Goal: Task Accomplishment & Management: Complete application form

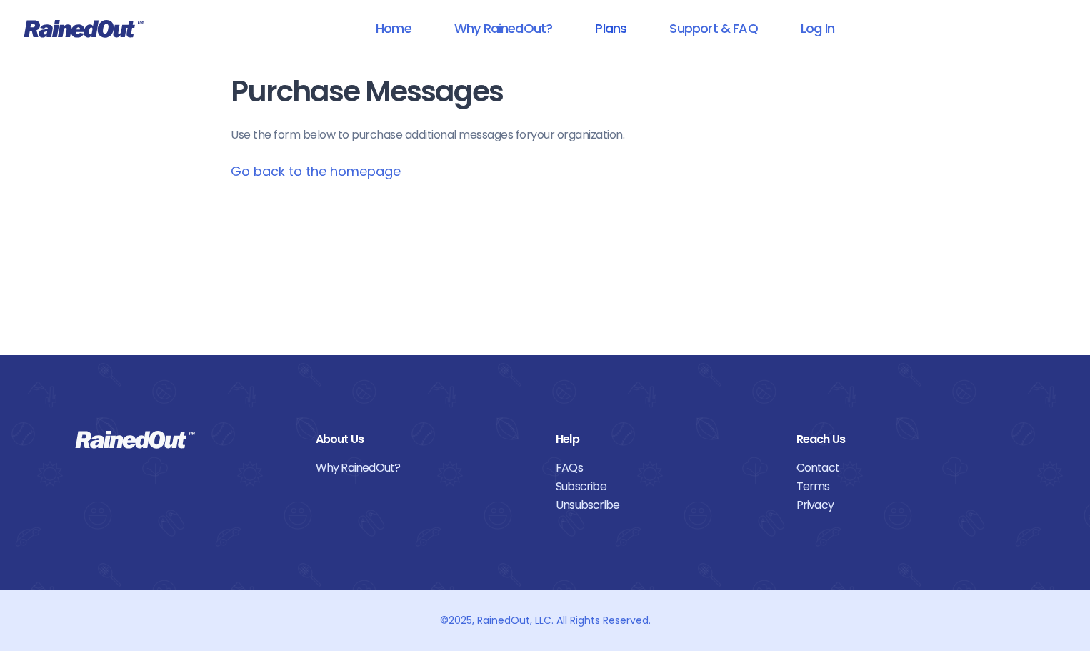
click at [617, 31] on link "Plans" at bounding box center [611, 28] width 69 height 32
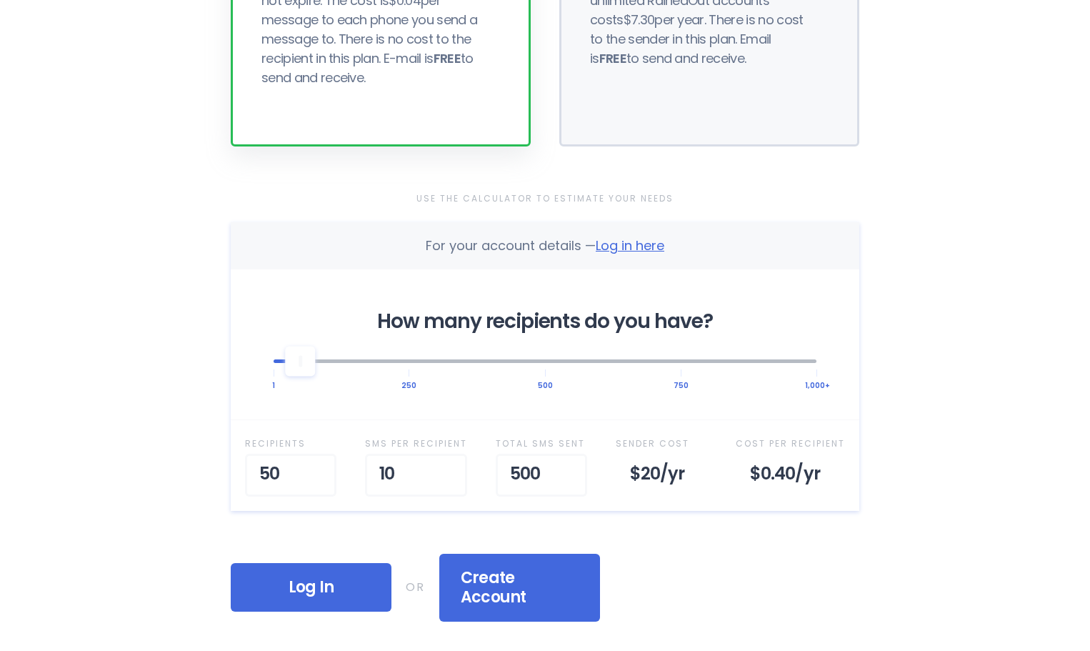
scroll to position [357, 0]
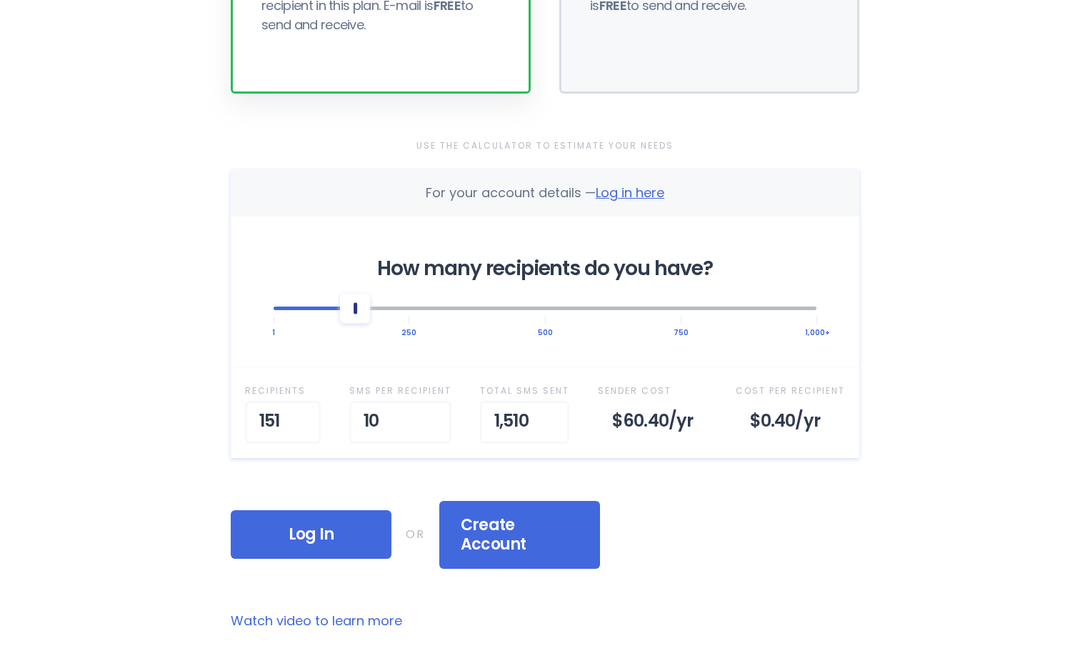
click at [355, 312] on div at bounding box center [545, 307] width 543 height 31
click at [335, 307] on div at bounding box center [545, 309] width 543 height 4
click at [350, 306] on div at bounding box center [342, 308] width 30 height 30
drag, startPoint x: 336, startPoint y: 312, endPoint x: 327, endPoint y: 313, distance: 8.6
click at [335, 313] on div at bounding box center [545, 307] width 543 height 31
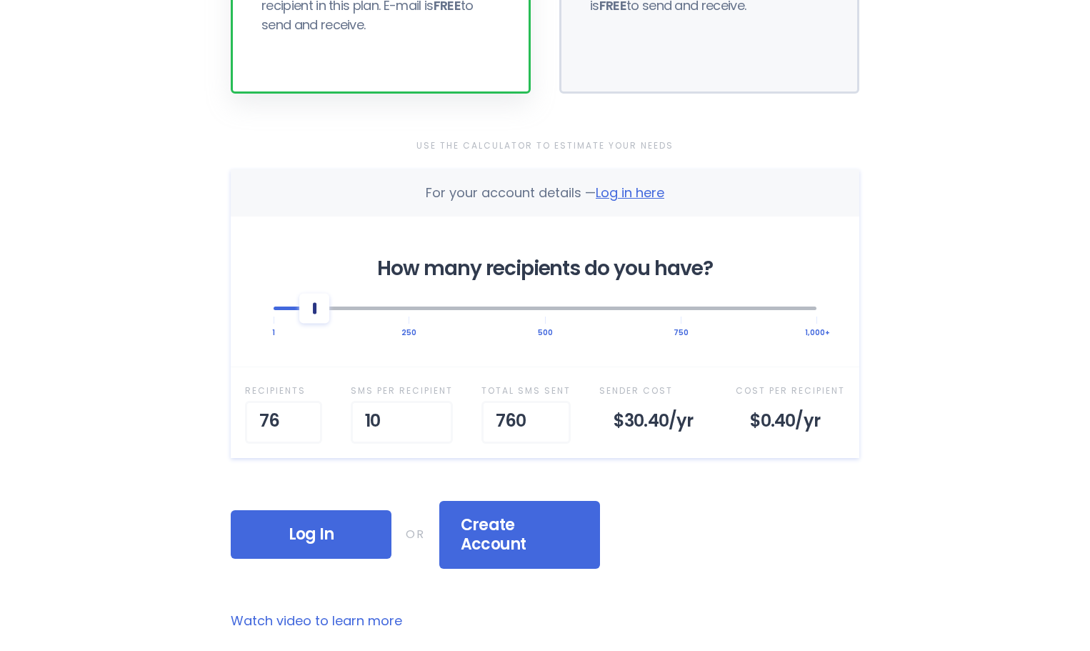
drag, startPoint x: 317, startPoint y: 312, endPoint x: 306, endPoint y: 309, distance: 11.1
click at [309, 310] on div at bounding box center [545, 307] width 543 height 31
click at [301, 308] on div at bounding box center [314, 308] width 30 height 30
click at [376, 309] on div at bounding box center [545, 309] width 543 height 4
click at [442, 312] on div at bounding box center [545, 307] width 543 height 31
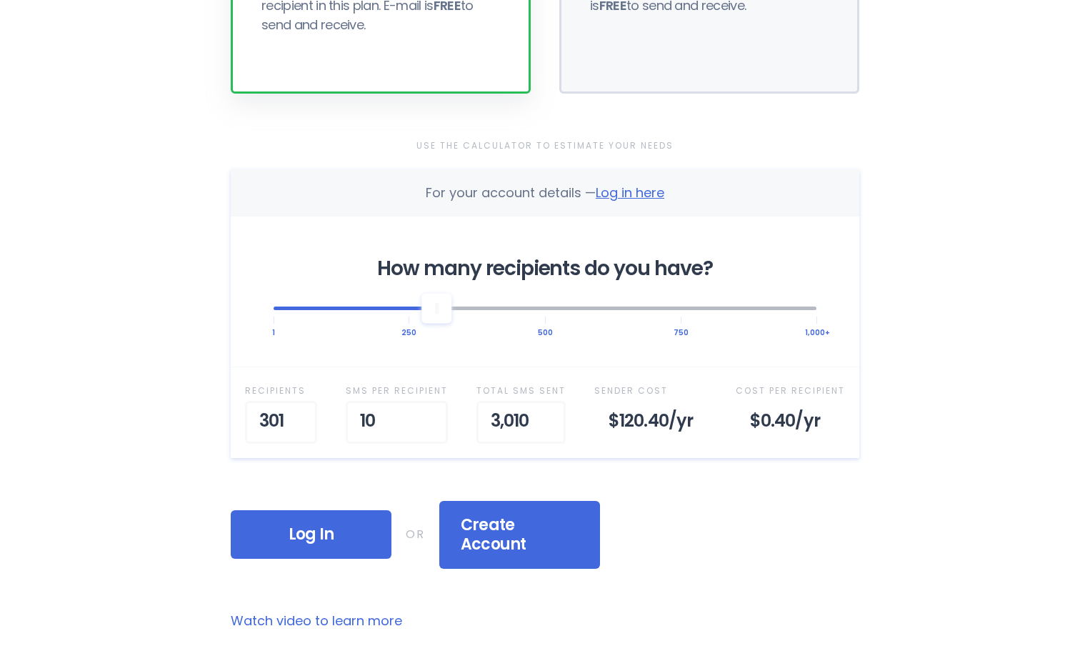
drag, startPoint x: 375, startPoint y: 312, endPoint x: 366, endPoint y: 313, distance: 9.4
click at [374, 312] on div at bounding box center [545, 307] width 543 height 31
click at [339, 314] on div at bounding box center [545, 307] width 543 height 31
click at [377, 304] on div at bounding box center [545, 307] width 543 height 31
click at [410, 304] on div at bounding box center [545, 307] width 543 height 31
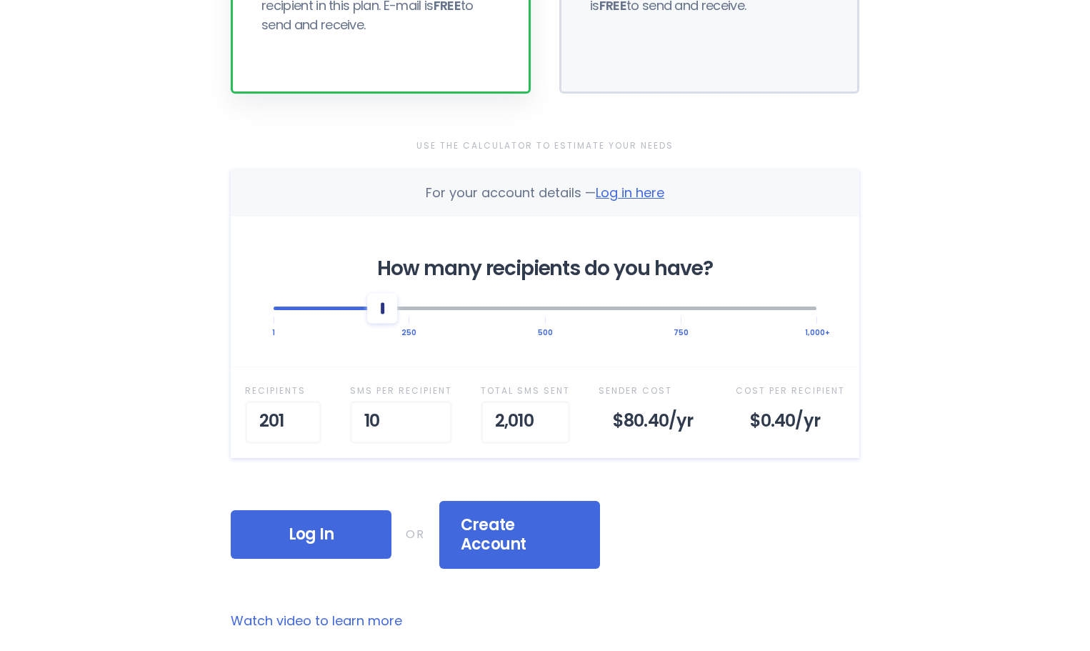
click at [388, 309] on div at bounding box center [545, 309] width 543 height 4
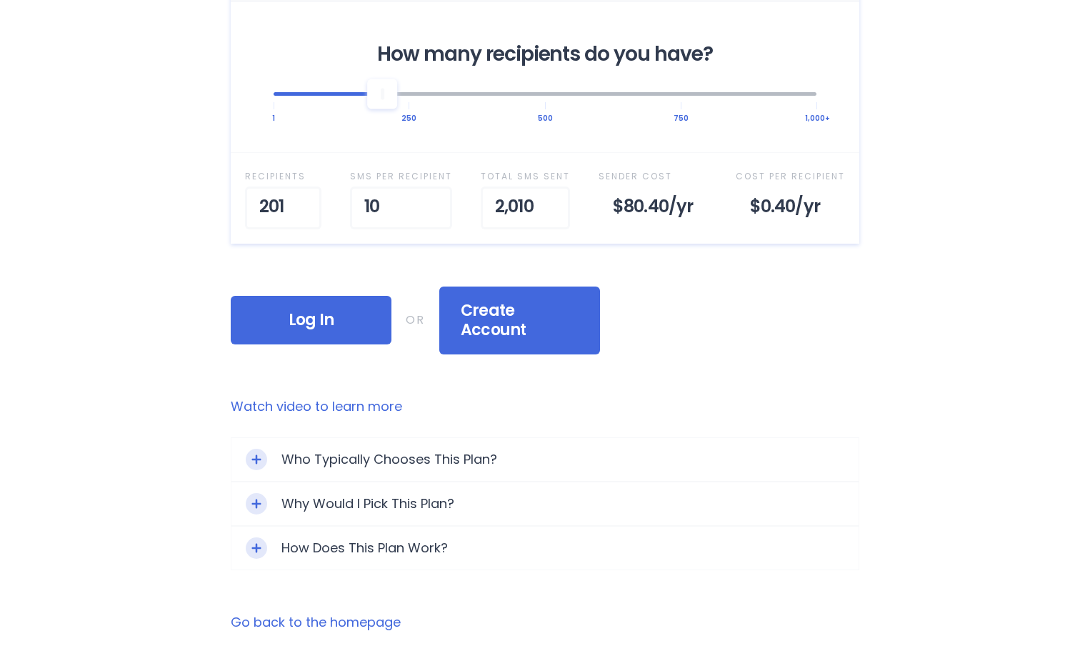
scroll to position [715, 0]
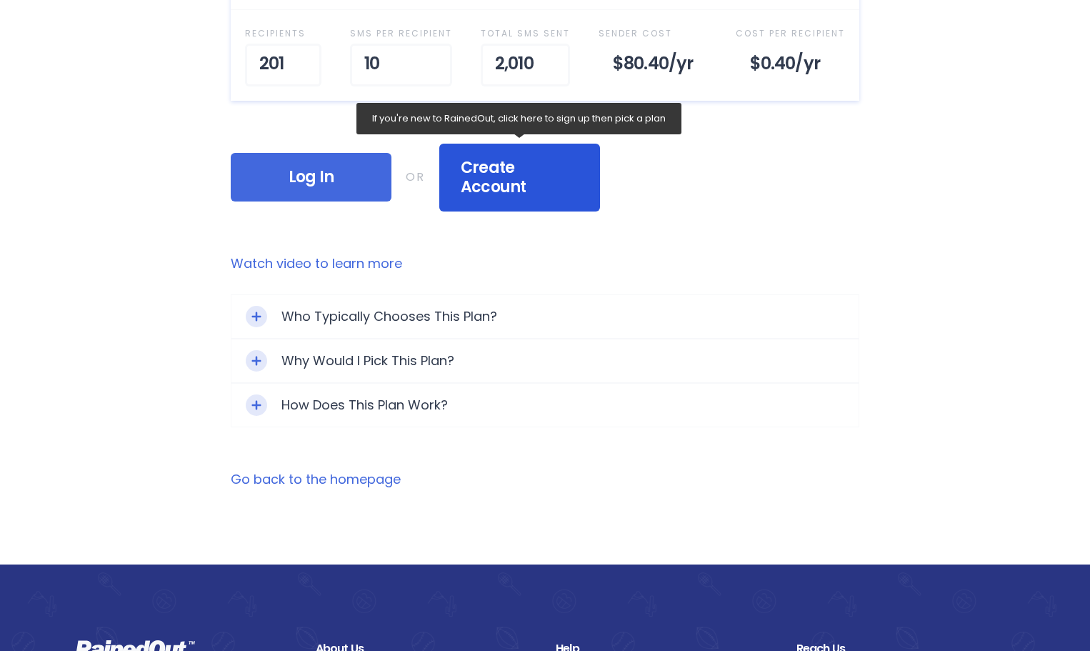
click at [517, 173] on span "Create Account" at bounding box center [520, 177] width 118 height 39
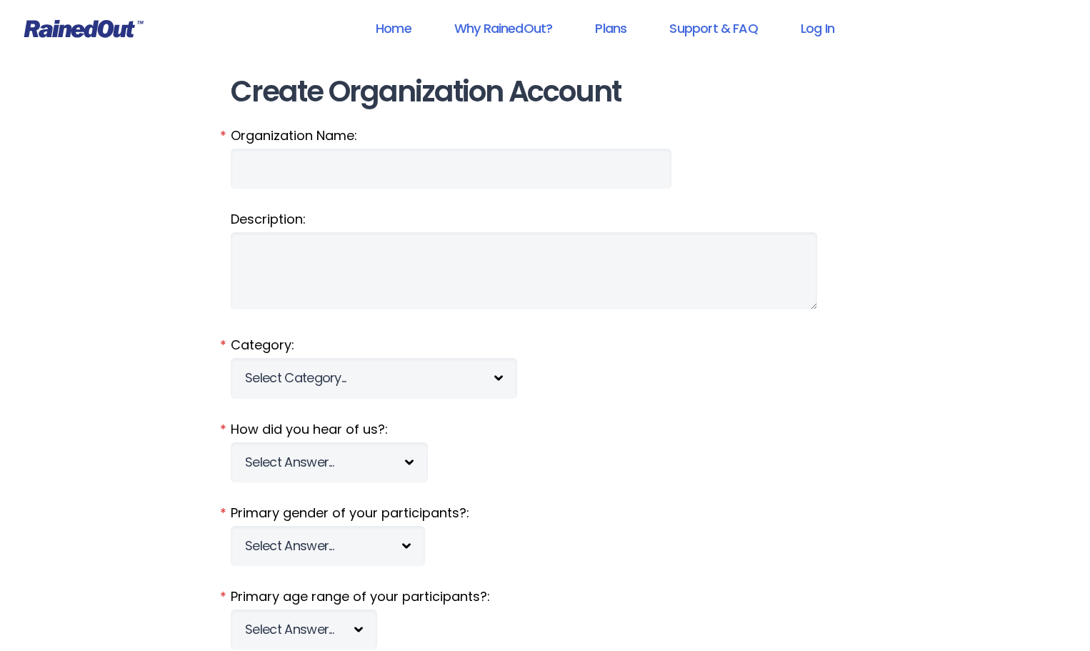
type input "MMDurham"
click at [502, 387] on select "Select Category... 5K Walk/Run Aerobics/Fitness ABCA AYF NSCAA Performance Moto…" at bounding box center [374, 378] width 287 height 40
click at [682, 288] on fieldset "Description:" at bounding box center [545, 262] width 629 height 104
click at [413, 464] on select "Select Answer... Tournament Facebook/Social Media Referral Web Search Other" at bounding box center [329, 462] width 197 height 40
click at [607, 431] on label "How did you hear of us?:" at bounding box center [545, 429] width 629 height 19
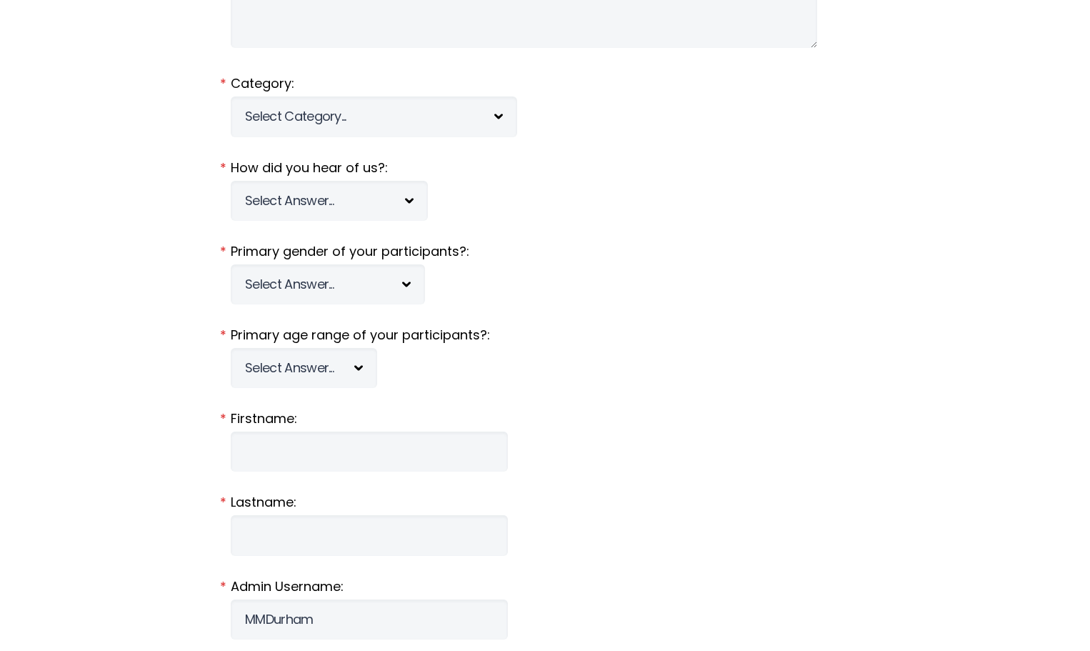
scroll to position [286, 0]
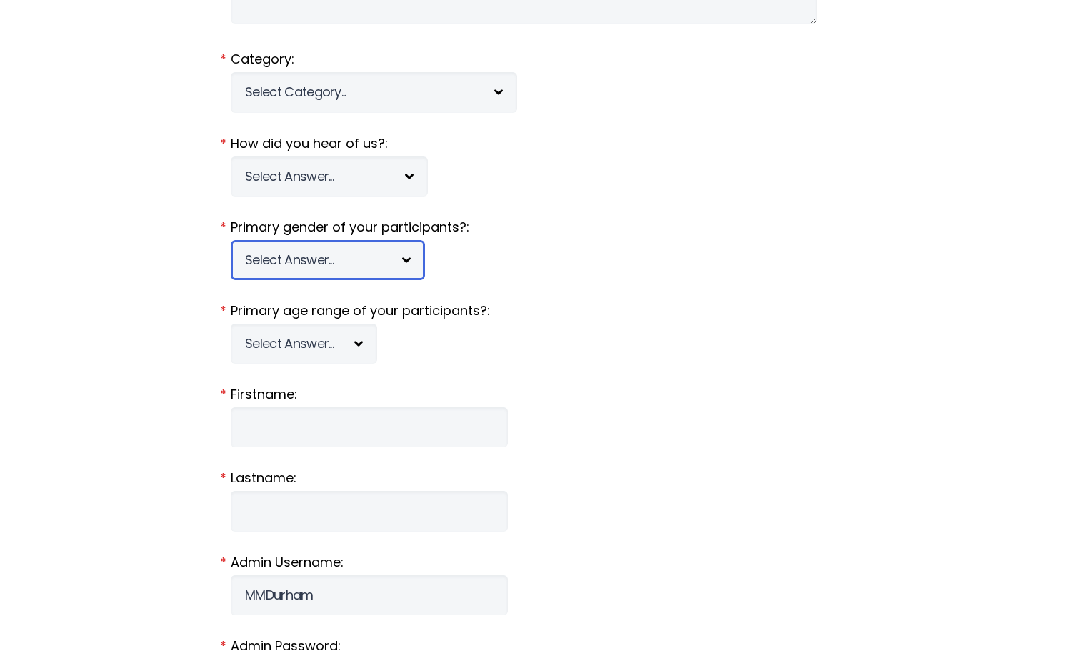
click at [360, 260] on select "Select Answer... [DEMOGRAPHIC_DATA] [DEMOGRAPHIC_DATA] Co-ed" at bounding box center [328, 260] width 194 height 40
click at [493, 257] on fieldset "Primary gender of your participants?: Select Answer... [DEMOGRAPHIC_DATA] [DEMO…" at bounding box center [545, 249] width 629 height 62
click at [355, 340] on select "Select Answer... Under 5 6-7 8-9 [PHONE_NUMBER] [PHONE_NUMBER] 18-20 21+ Mixed" at bounding box center [304, 344] width 146 height 40
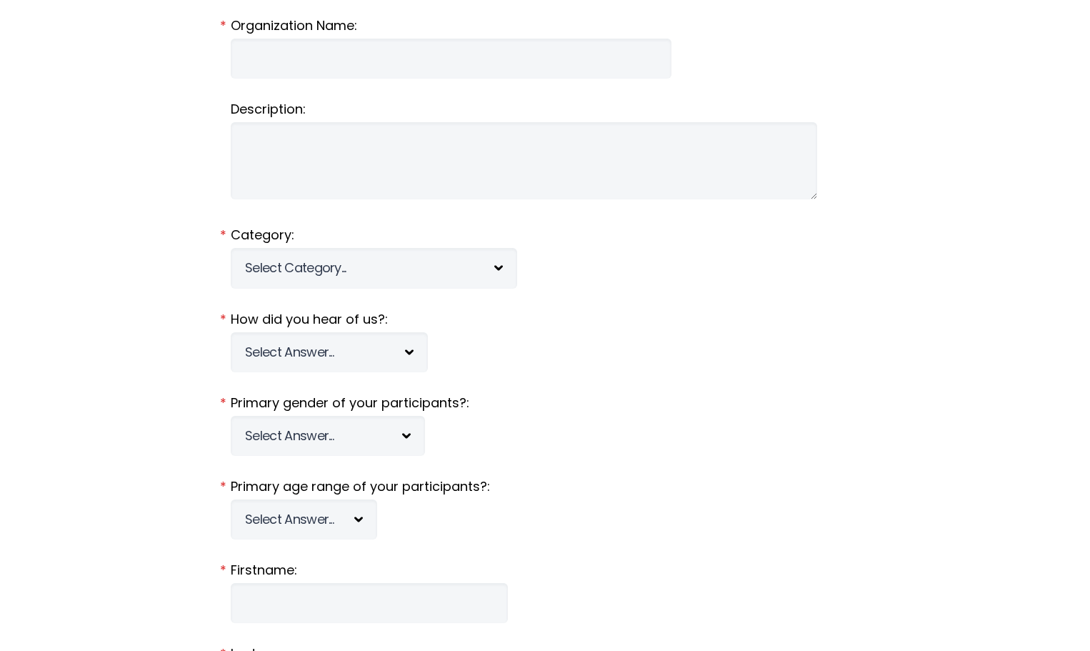
scroll to position [0, 0]
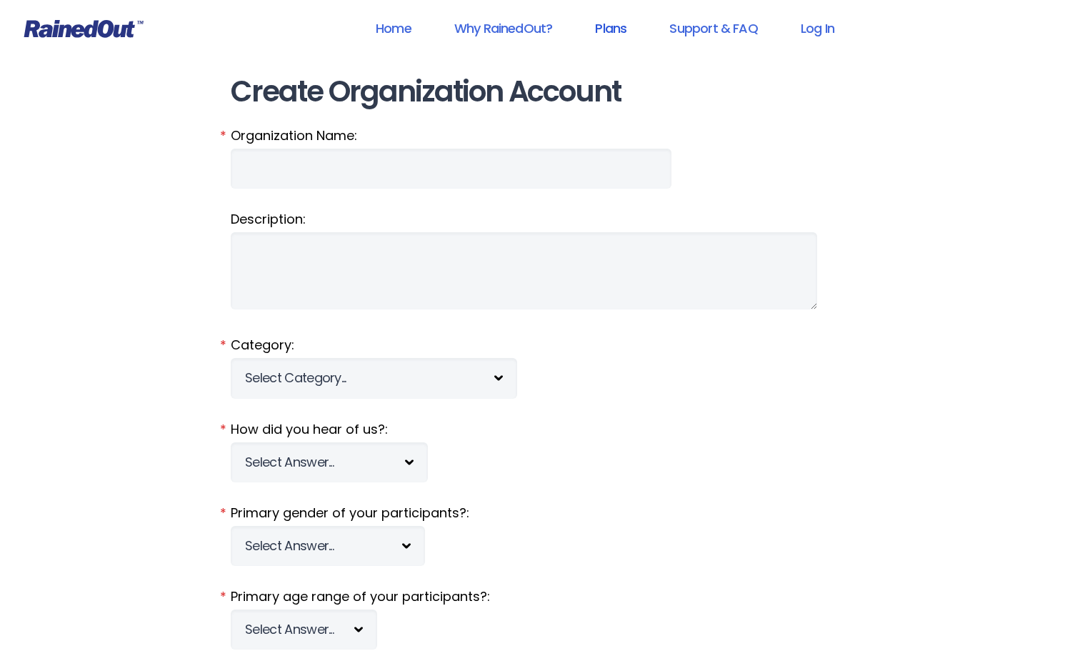
click at [611, 30] on link "Plans" at bounding box center [611, 28] width 69 height 32
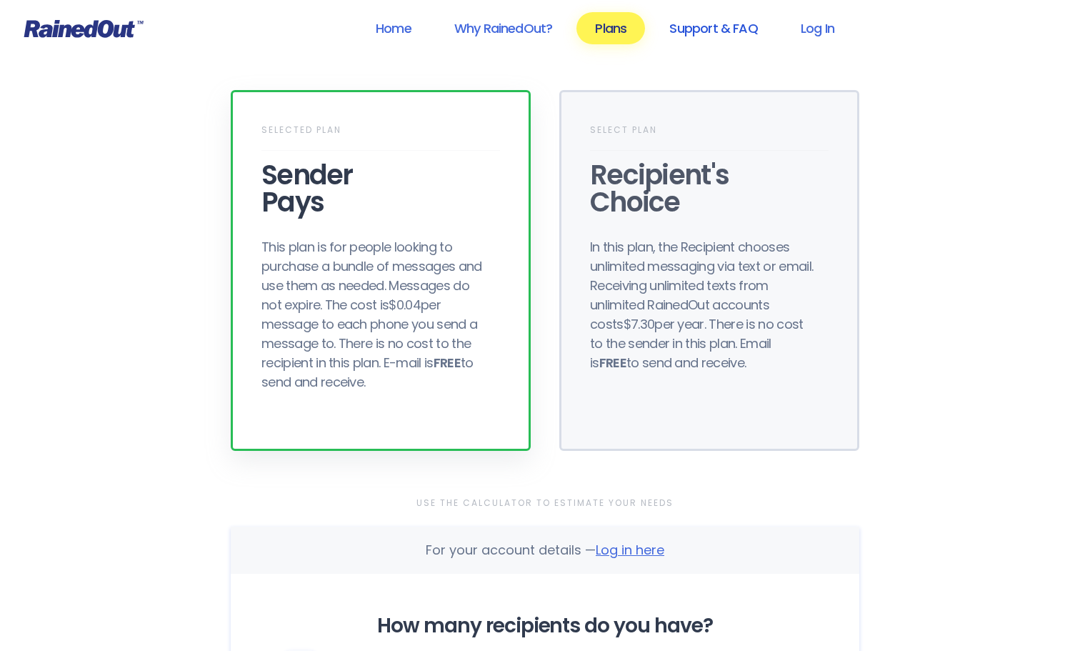
click at [716, 36] on link "Support & FAQ" at bounding box center [713, 28] width 125 height 32
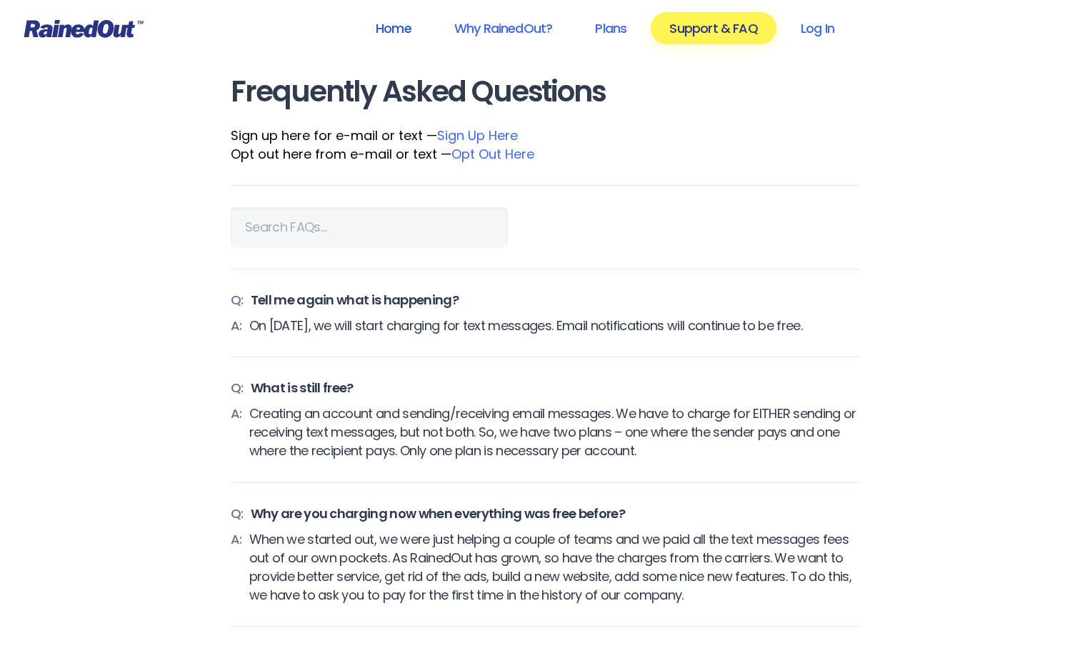
click at [400, 35] on link "Home" at bounding box center [393, 28] width 73 height 32
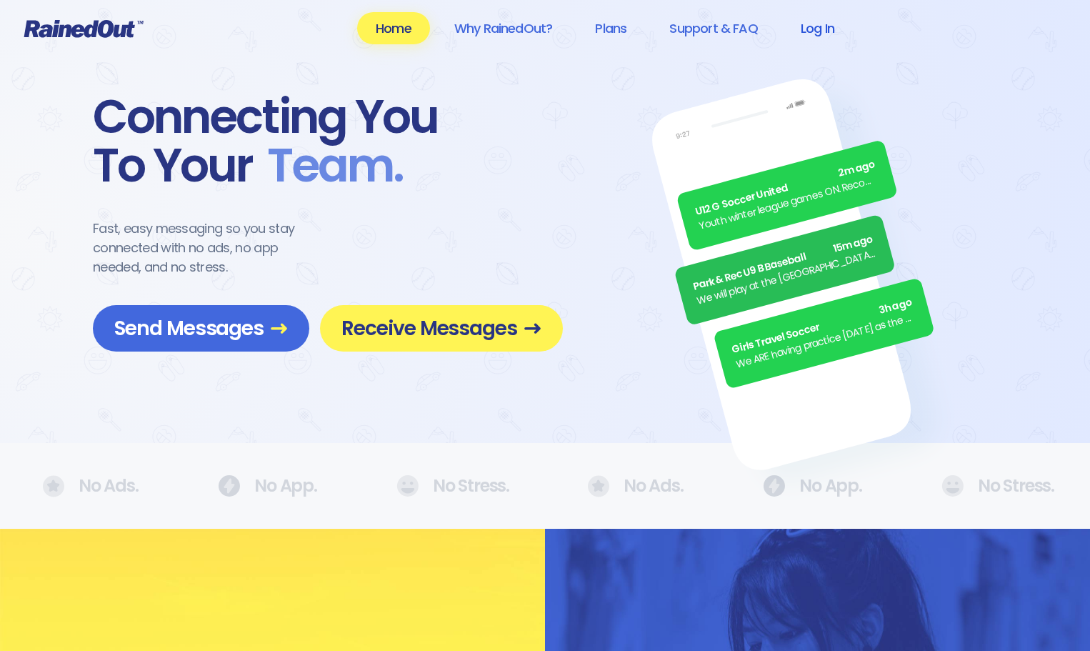
click at [810, 24] on link "Log In" at bounding box center [817, 28] width 71 height 32
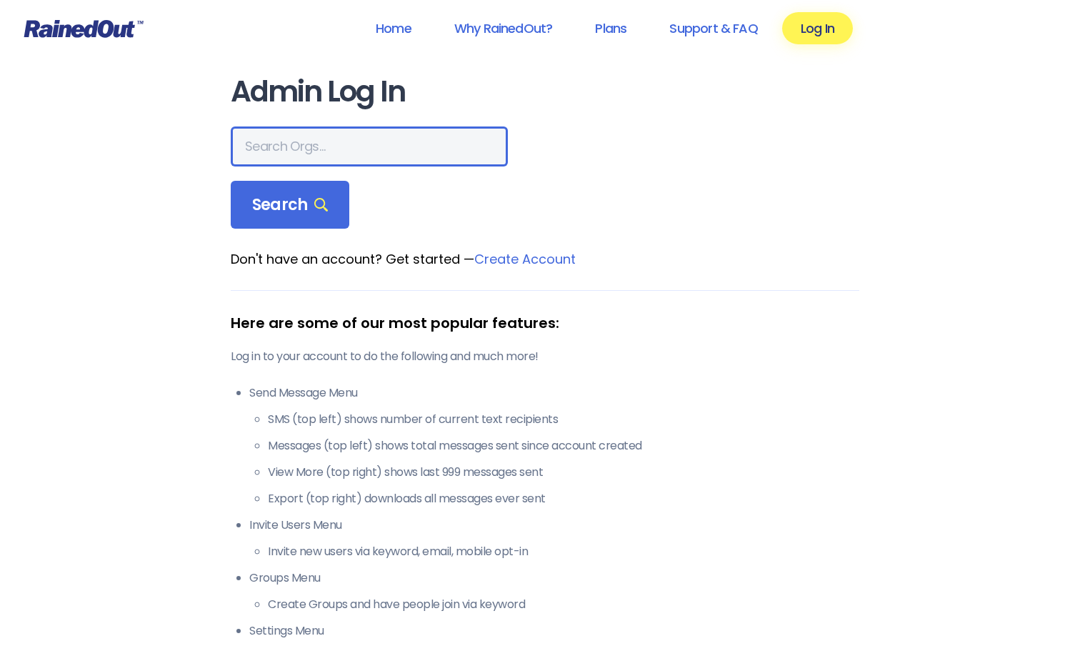
click at [312, 155] on input "text" at bounding box center [369, 146] width 277 height 40
type input "[PERSON_NAME]"
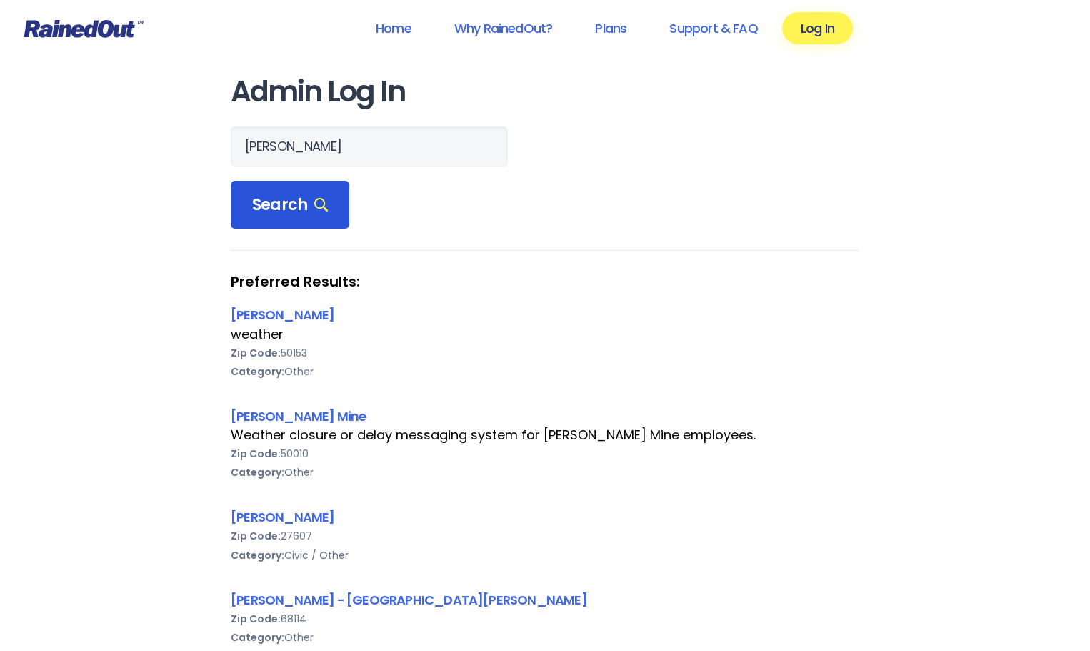
click at [277, 202] on span "Search" at bounding box center [290, 205] width 76 height 20
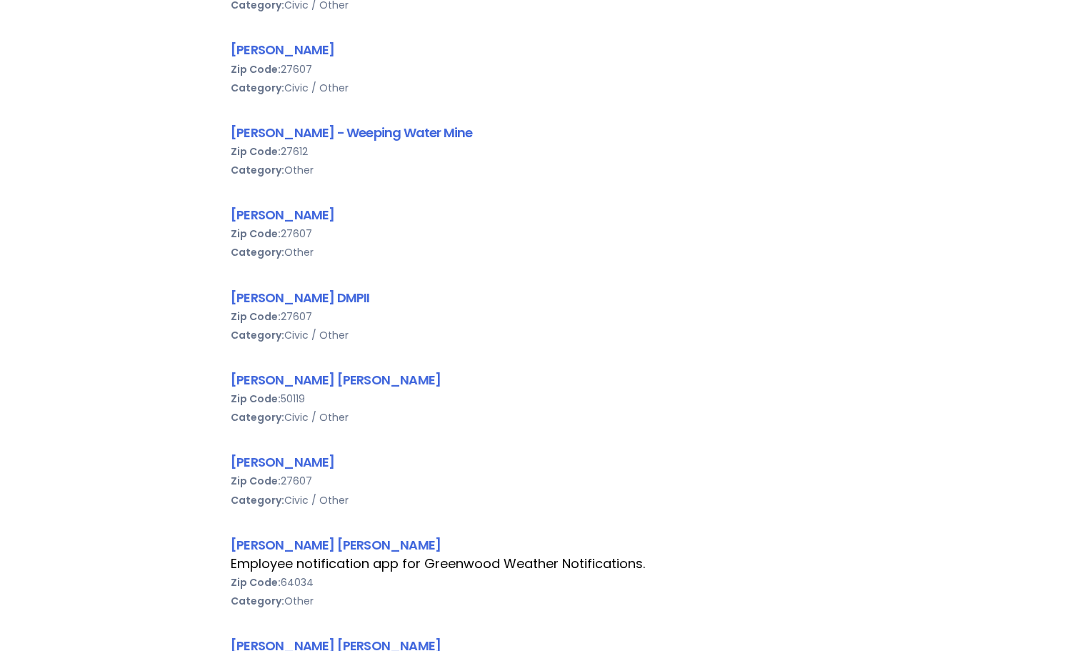
scroll to position [786, 0]
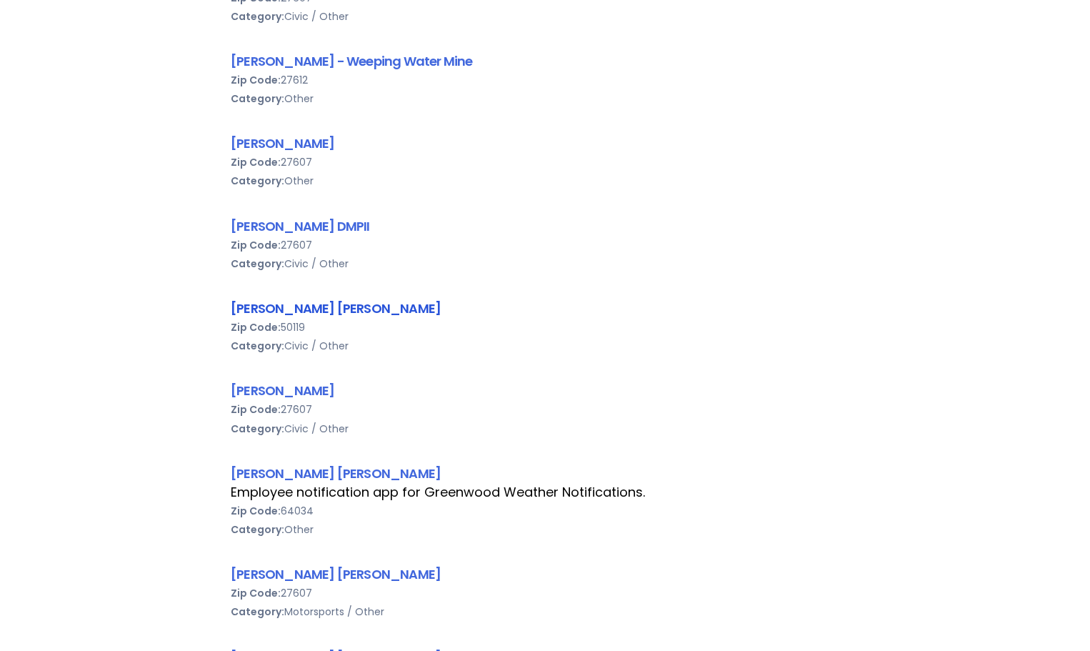
click at [336, 308] on link "[PERSON_NAME] [PERSON_NAME]" at bounding box center [336, 308] width 210 height 18
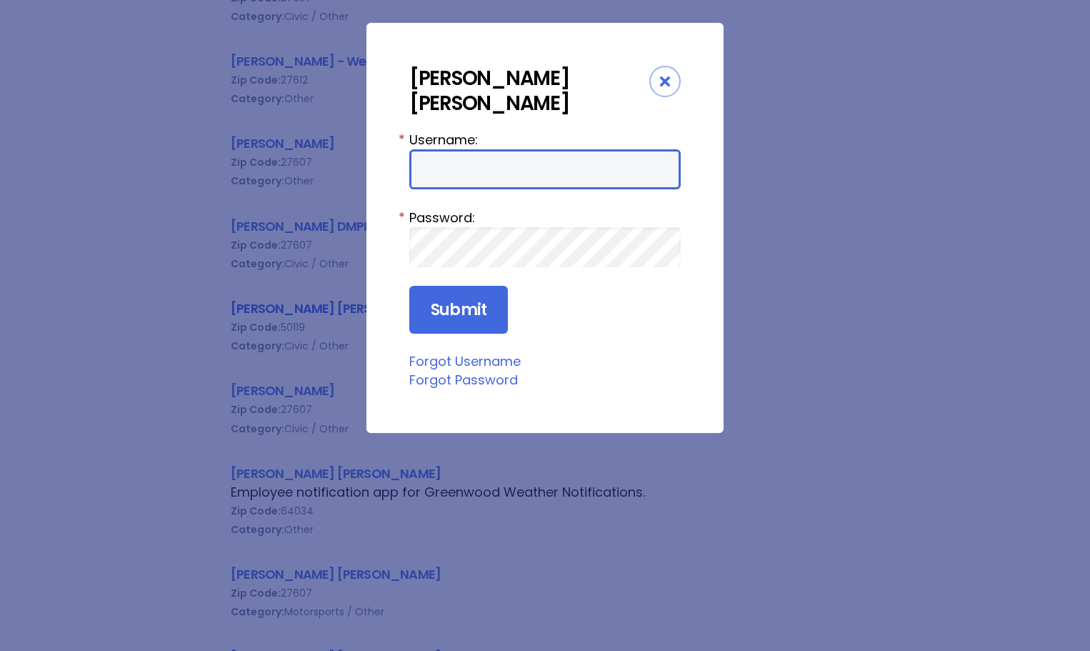
type input "MMDurham"
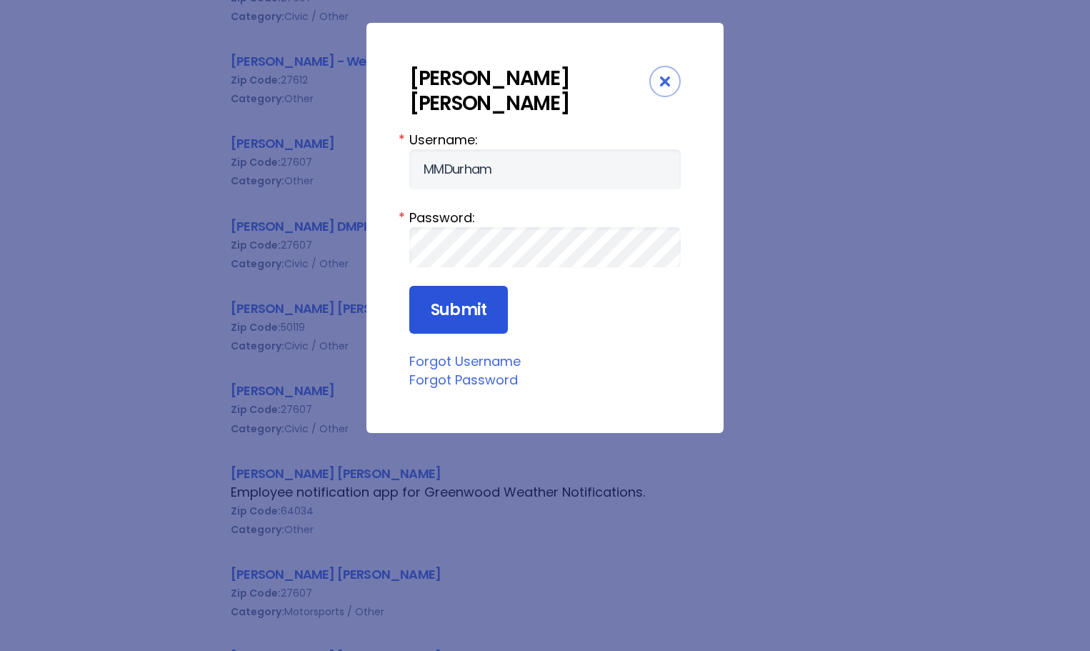
click at [469, 293] on input "Submit" at bounding box center [458, 310] width 99 height 49
